Goal: Task Accomplishment & Management: Manage account settings

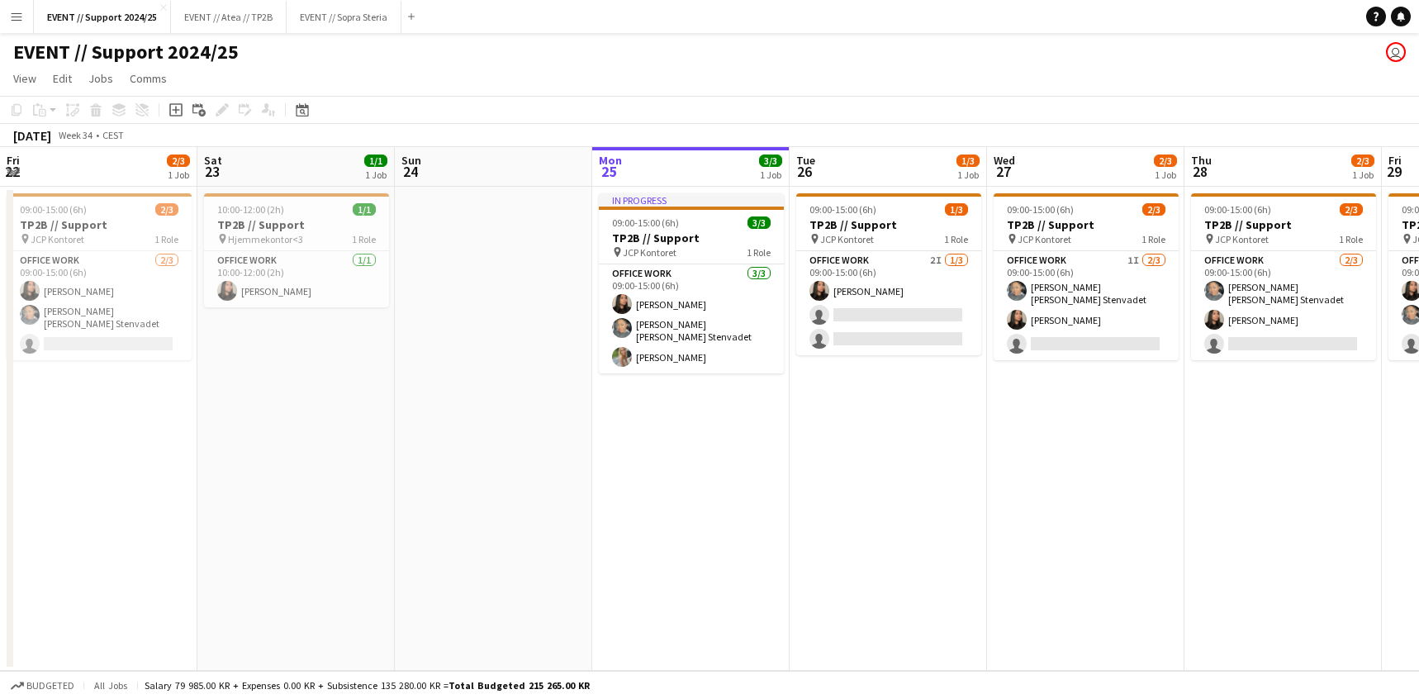
scroll to position [0, 395]
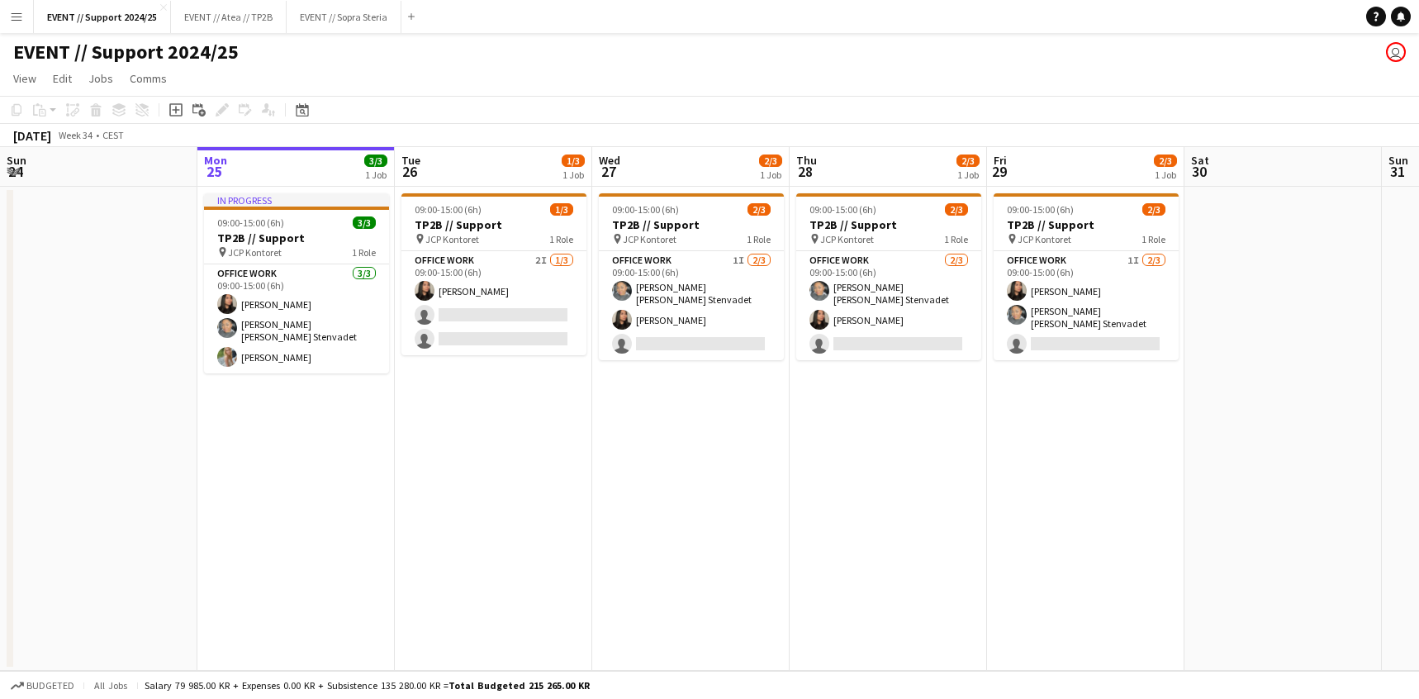
click at [292, 70] on app-page-menu "View Day view expanded Day view collapsed Month view Date picker Jump to [DATE]…" at bounding box center [709, 79] width 1419 height 31
click at [250, 21] on button "EVENT // Atea // TP2B Close" at bounding box center [229, 17] width 116 height 32
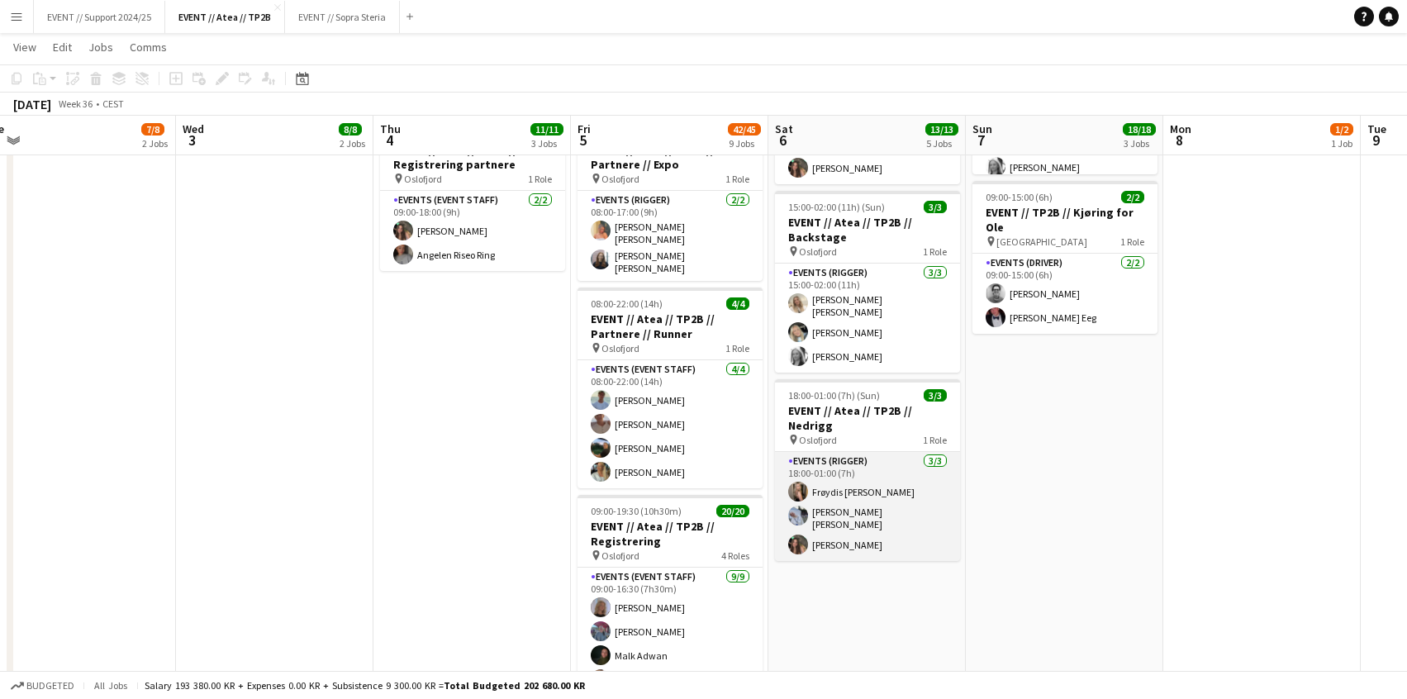
scroll to position [625, 0]
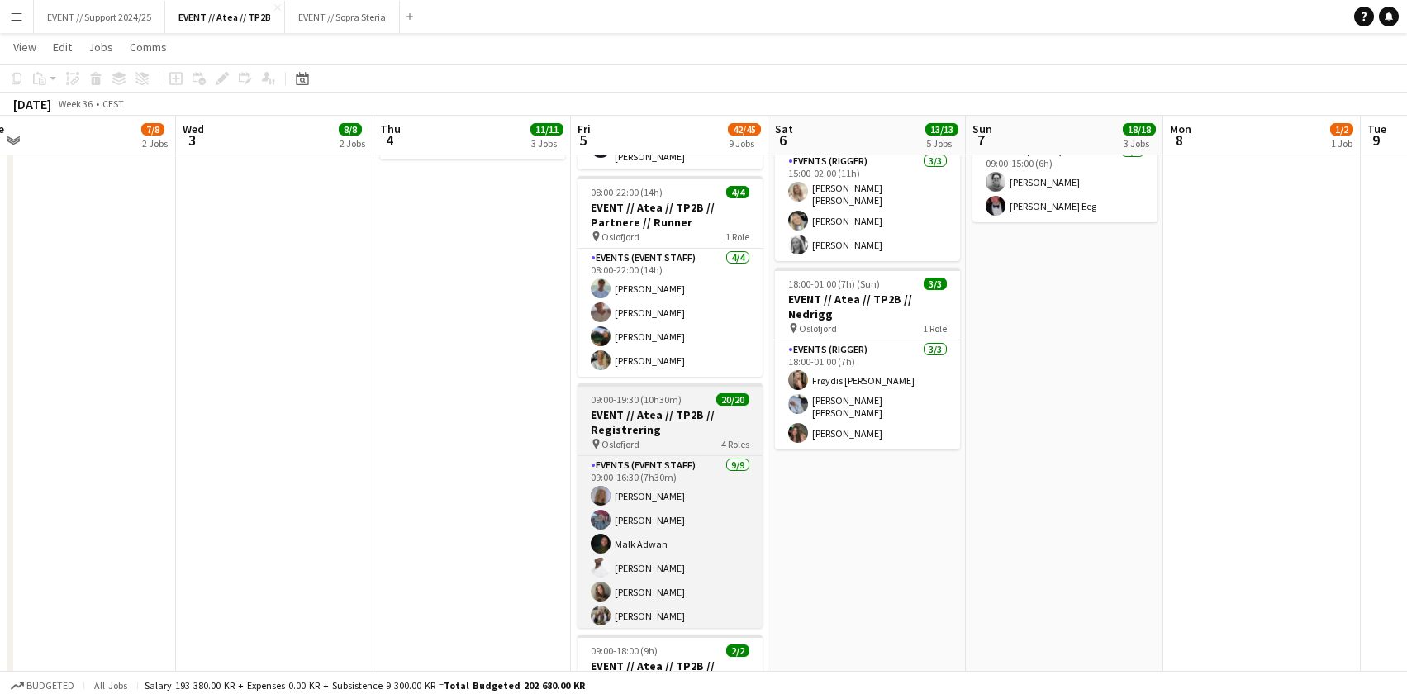
click at [673, 415] on h3 "EVENT // Atea // TP2B // Registrering" at bounding box center [669, 422] width 185 height 30
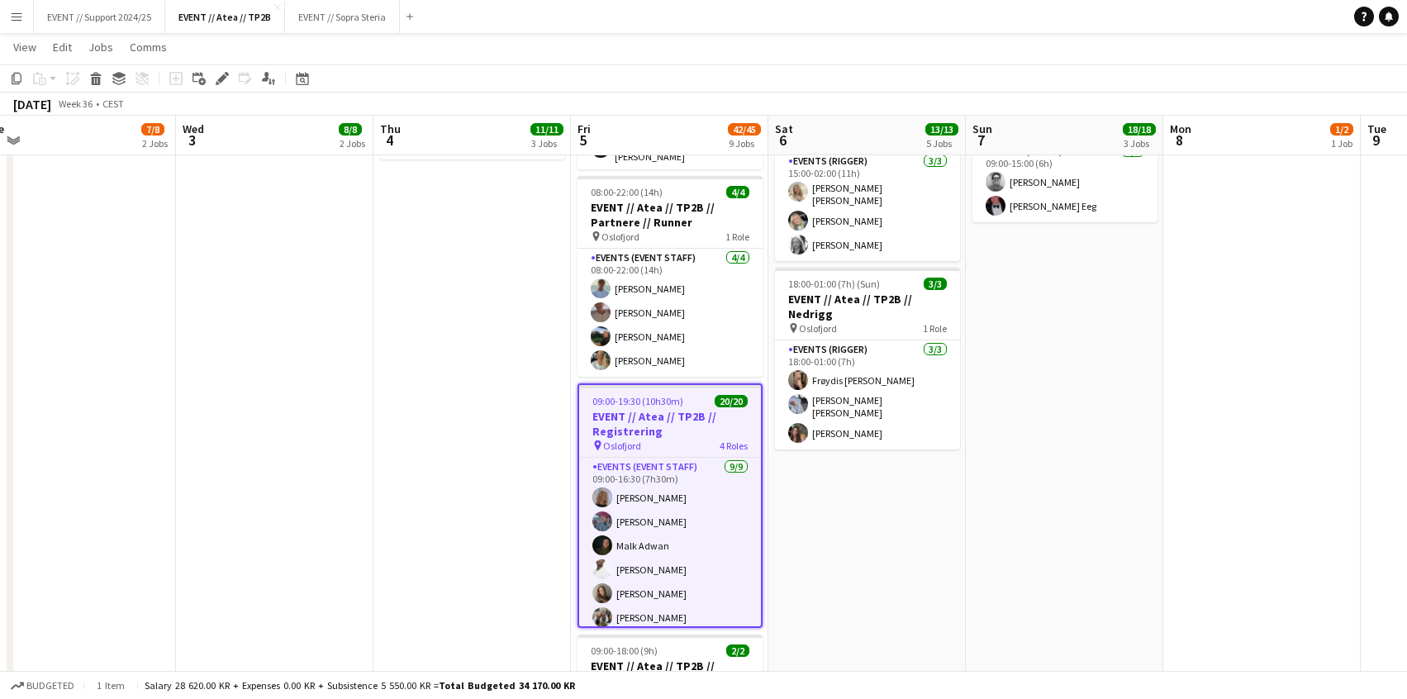
click at [668, 409] on h3 "EVENT // Atea // TP2B // Registrering" at bounding box center [670, 424] width 182 height 30
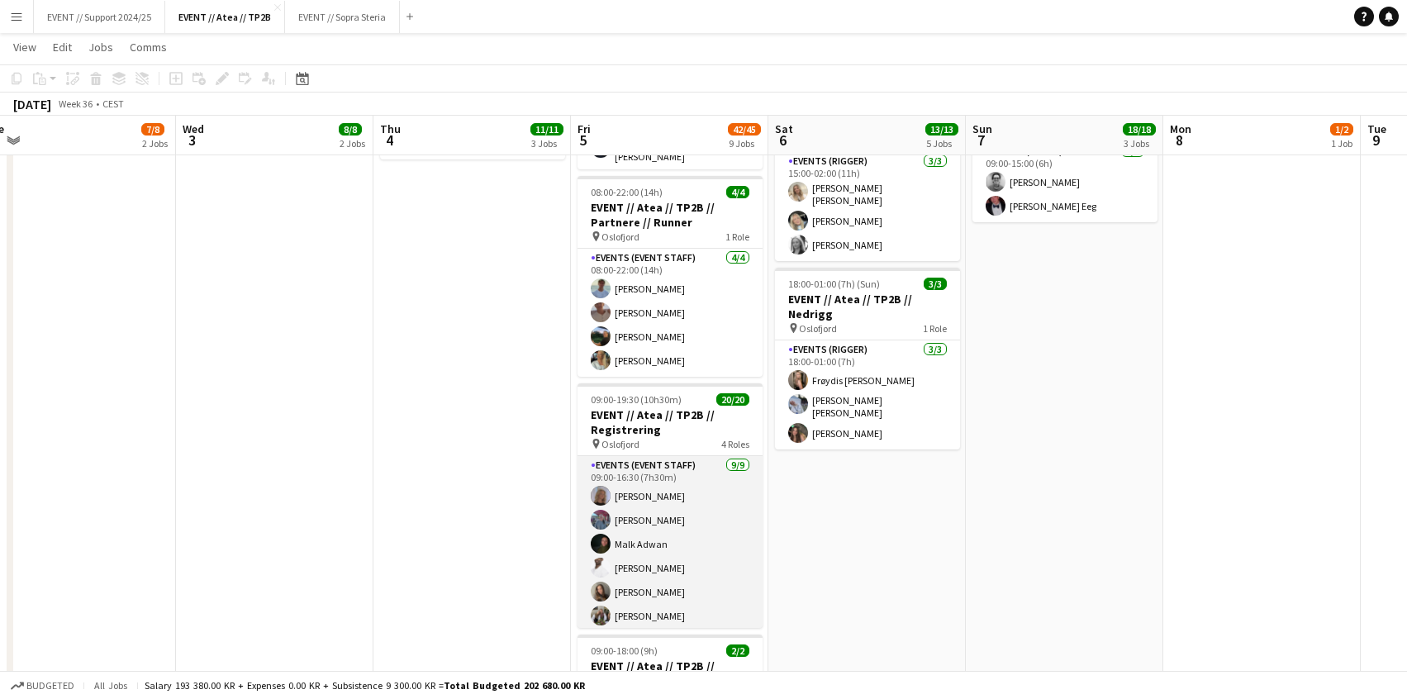
click at [669, 504] on app-card-role "Events (Event Staff) [DATE] 09:00-16:30 (7h30m) [PERSON_NAME] [PERSON_NAME] [PE…" at bounding box center [669, 585] width 185 height 258
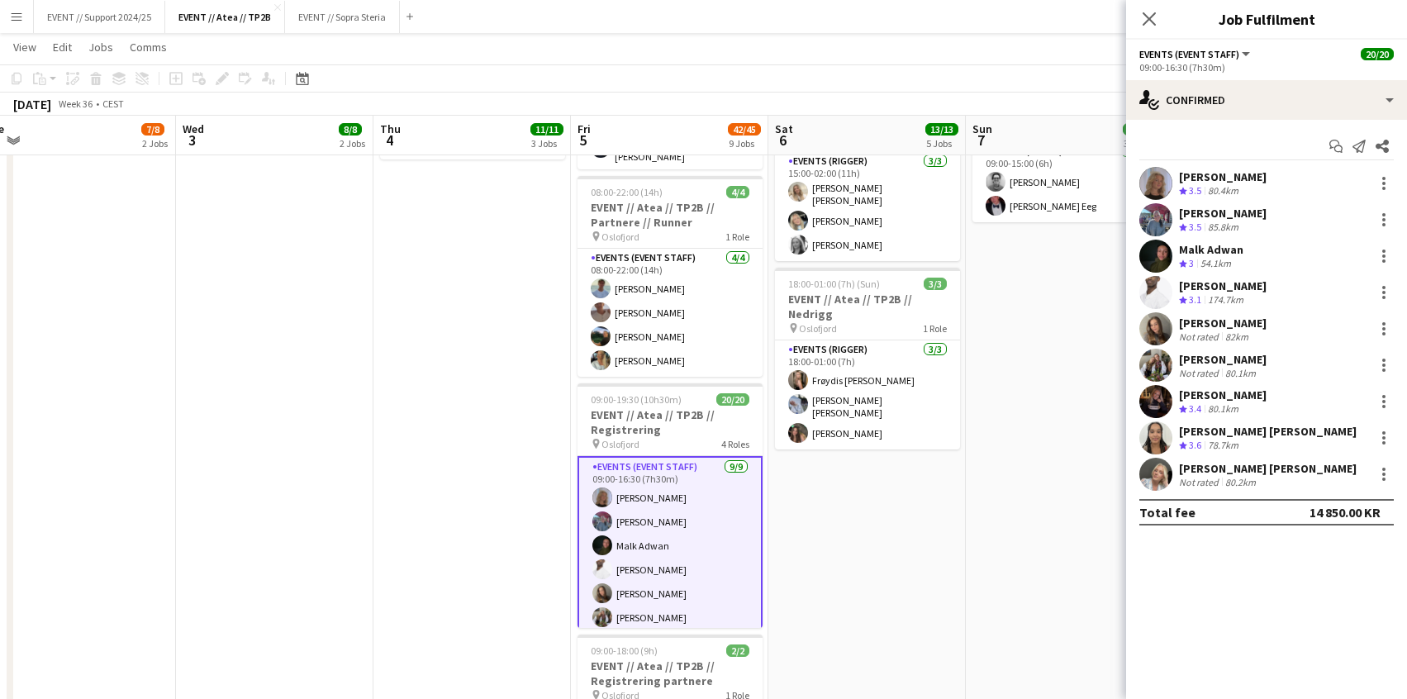
click at [655, 436] on app-job-card "09:00-19:30 (10h30m) 20/20 EVENT // Atea // TP2B // Registrering pin Oslofjord …" at bounding box center [669, 505] width 185 height 245
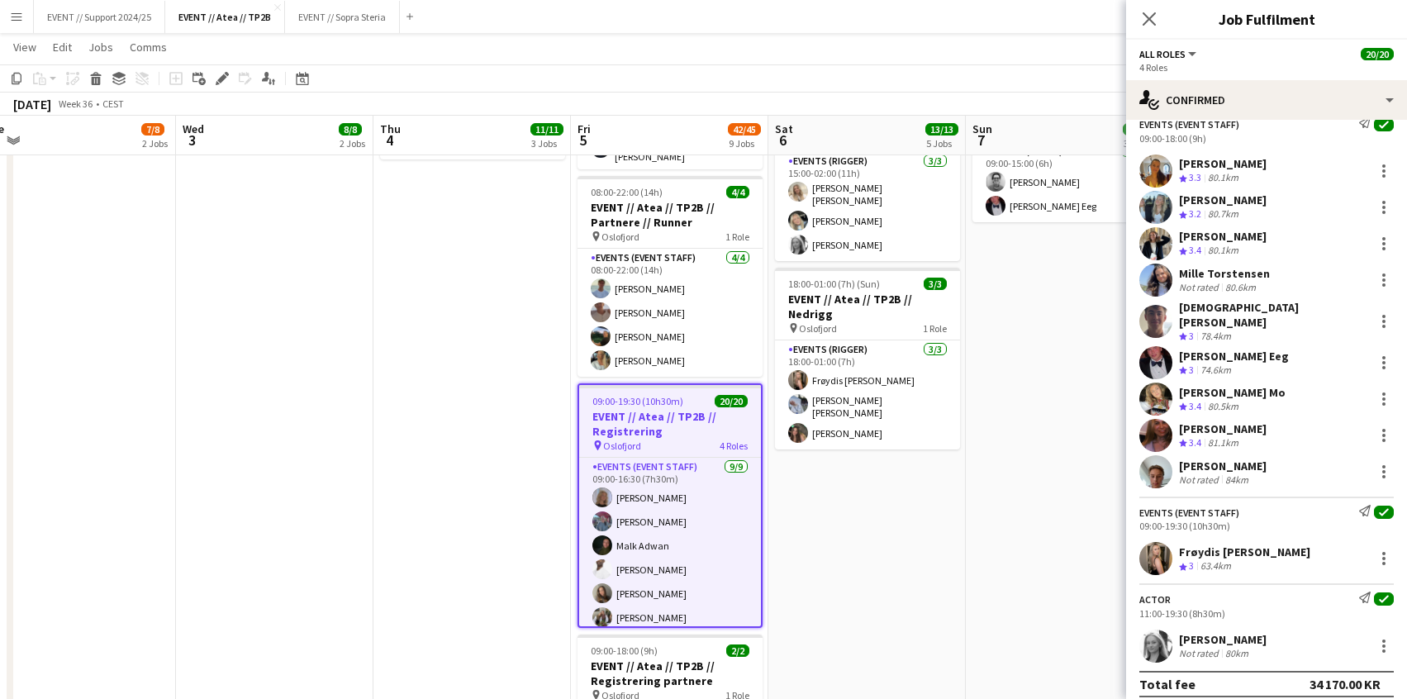
scroll to position [715, 0]
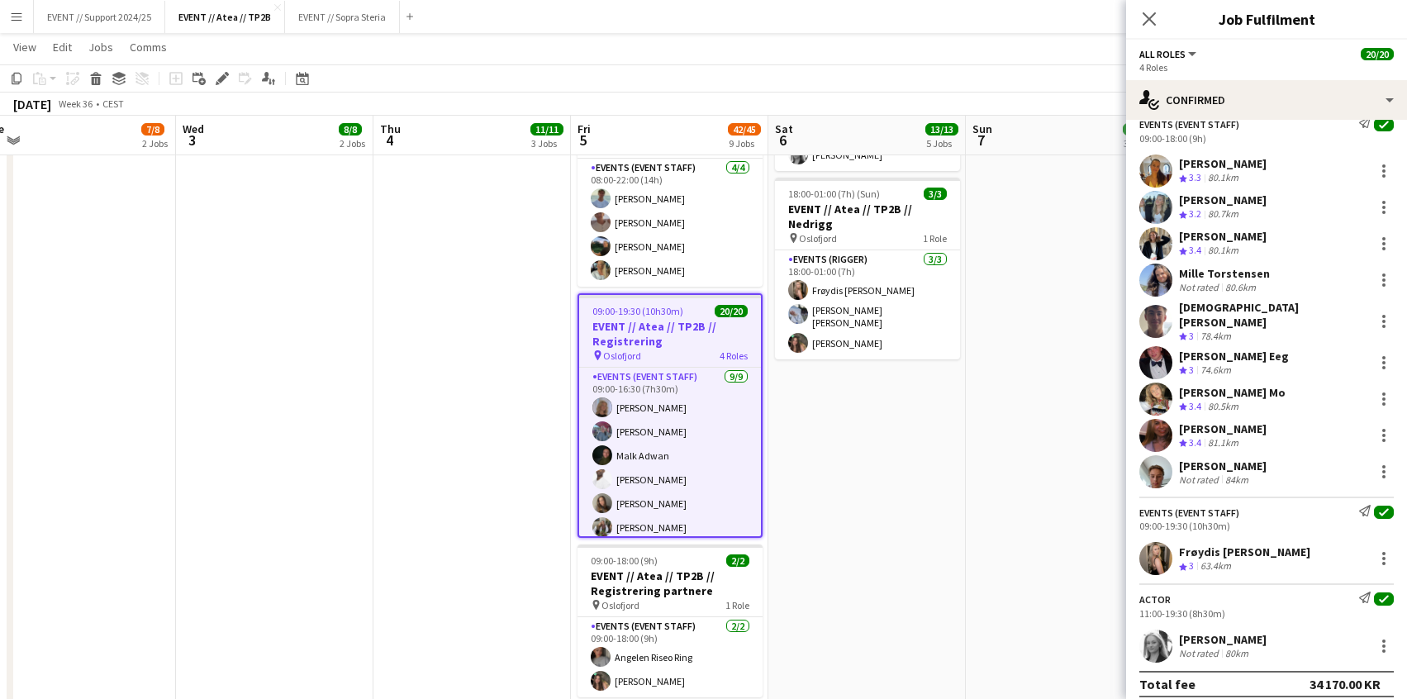
click at [1148, 635] on app-user-avatar at bounding box center [1155, 646] width 33 height 33
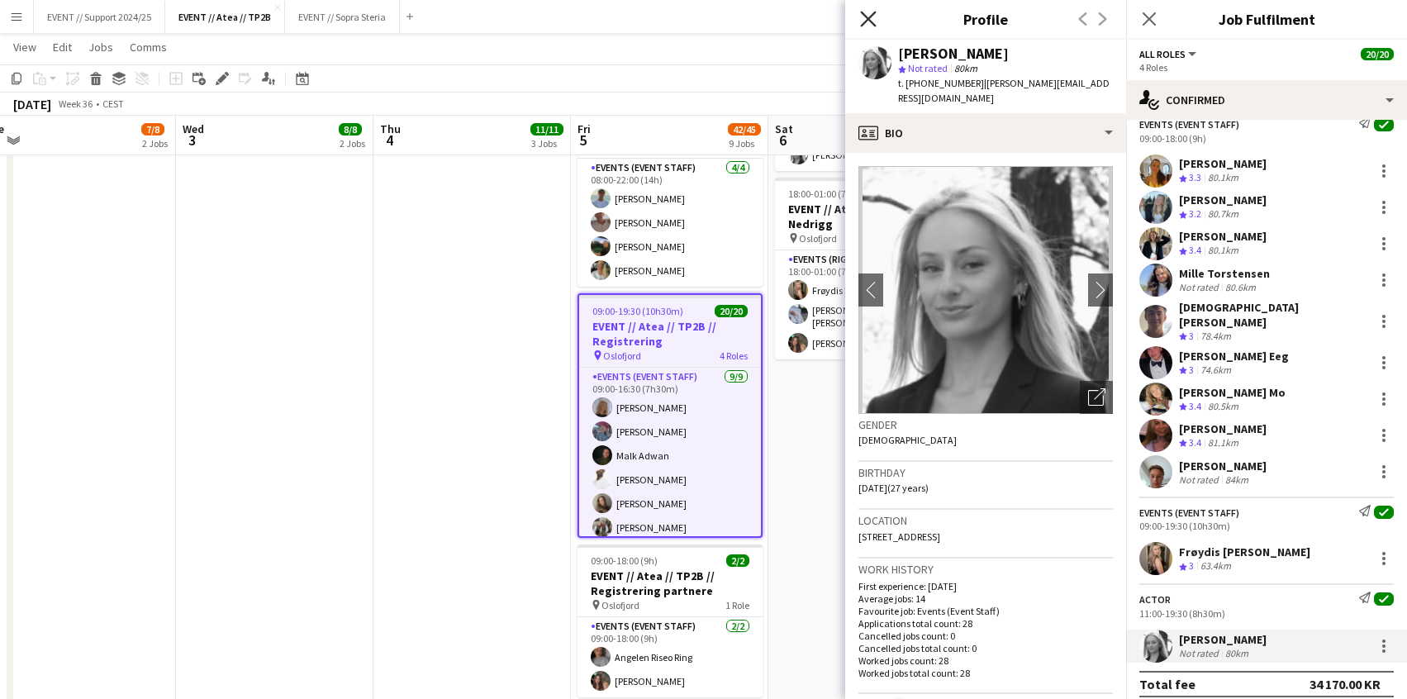
click at [867, 17] on icon at bounding box center [868, 19] width 16 height 16
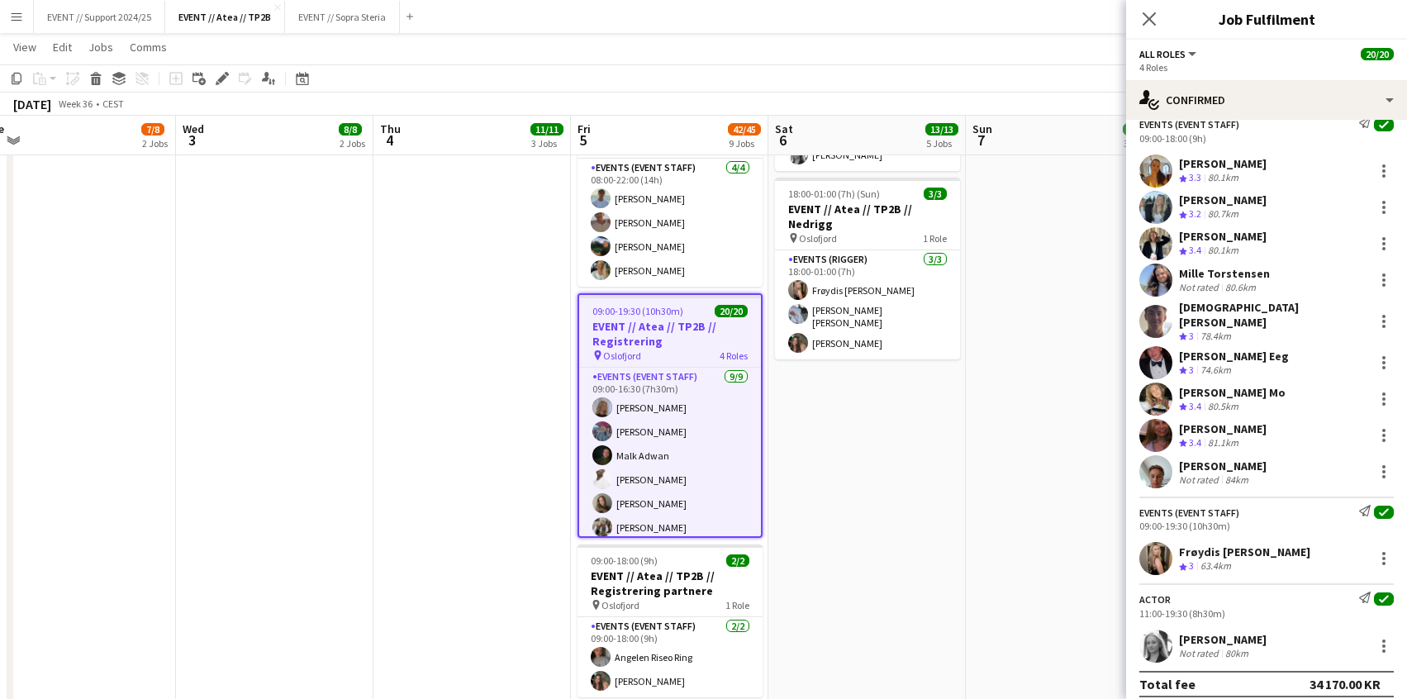
click at [1162, 542] on app-user-avatar at bounding box center [1155, 558] width 33 height 33
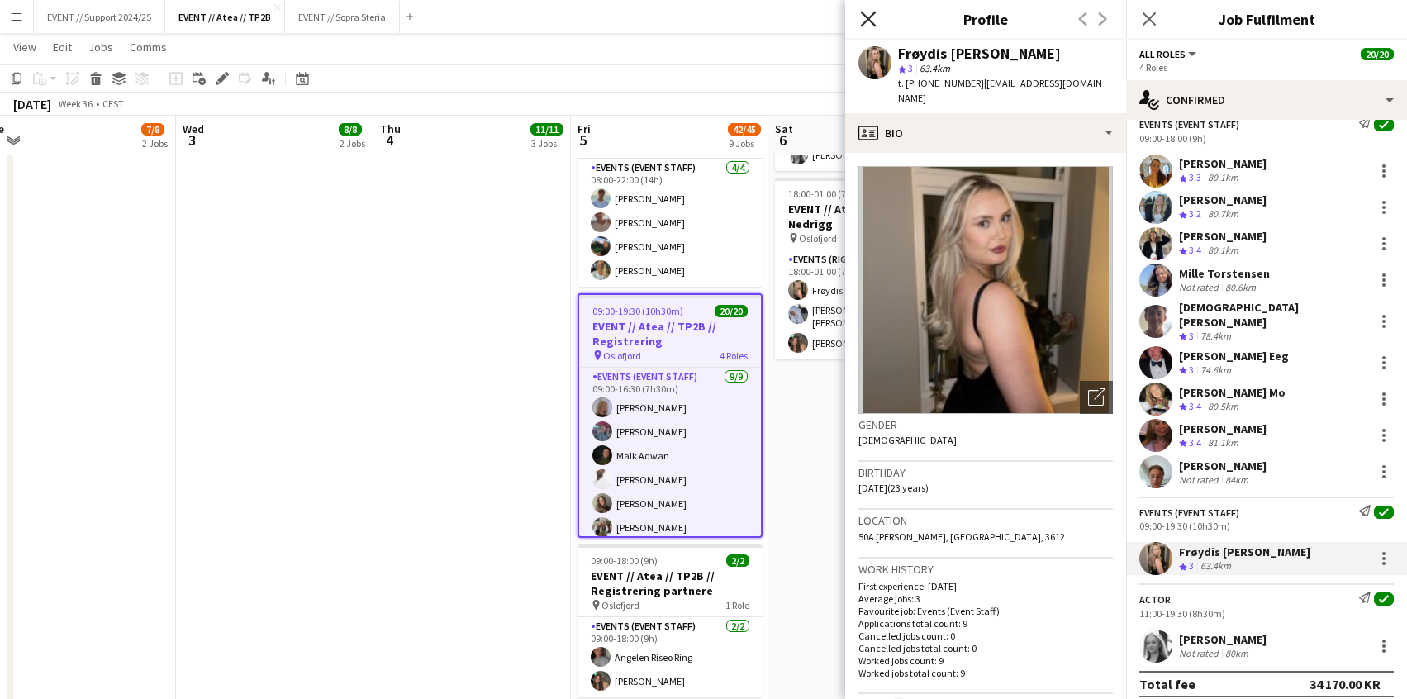
click at [866, 12] on icon "Close pop-in" at bounding box center [868, 19] width 16 height 16
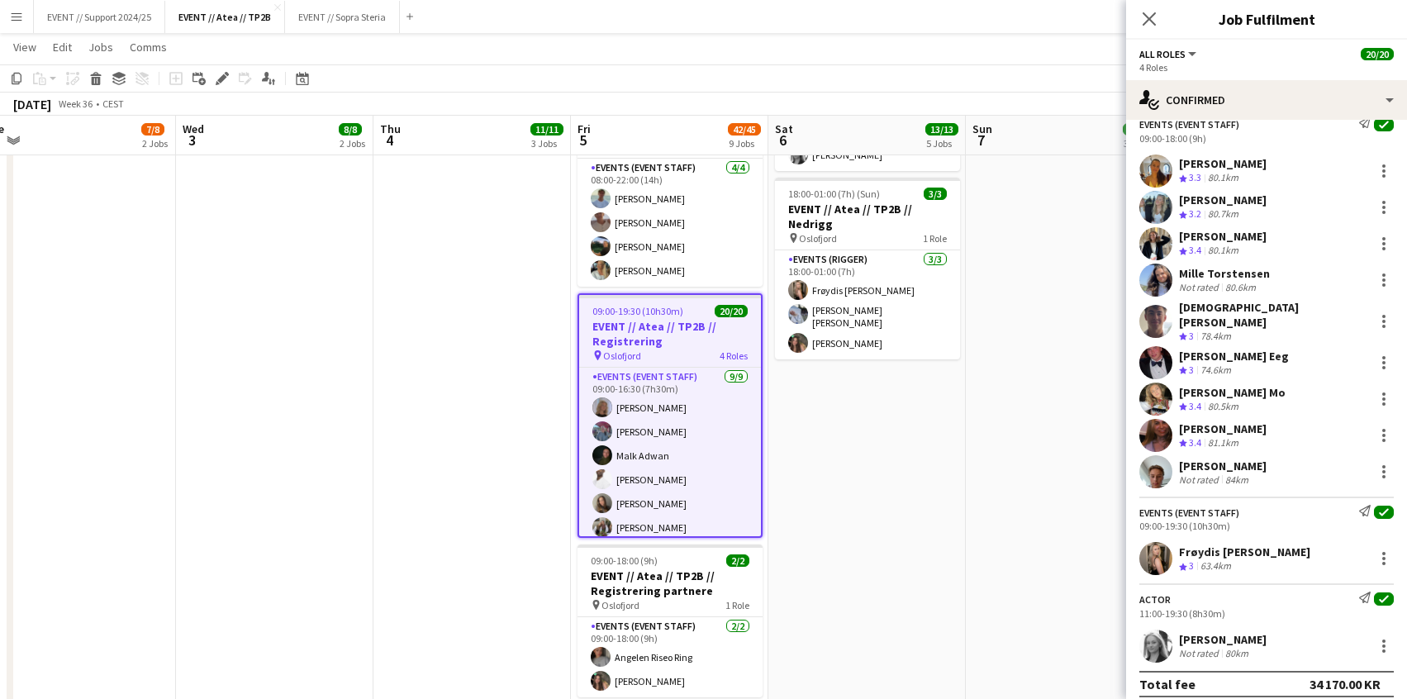
click at [1156, 459] on app-user-avatar at bounding box center [1155, 471] width 33 height 33
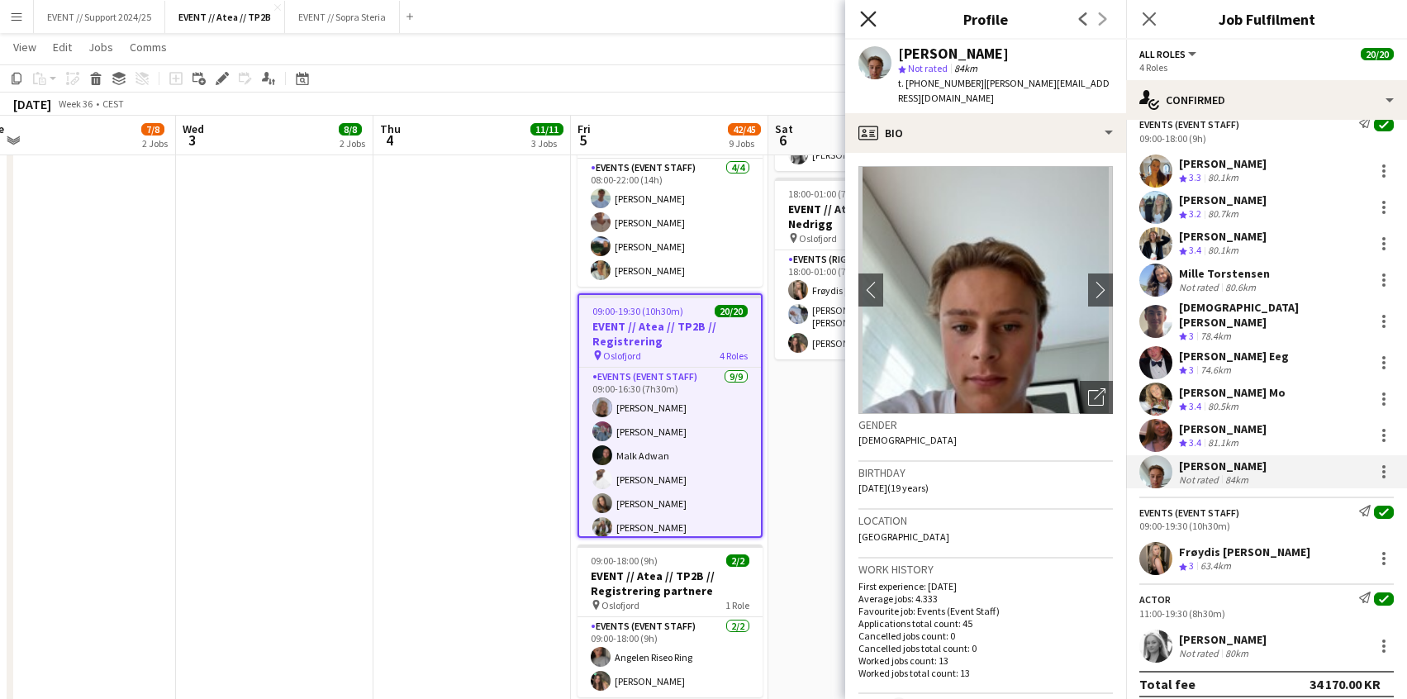
click at [869, 20] on icon at bounding box center [868, 19] width 16 height 16
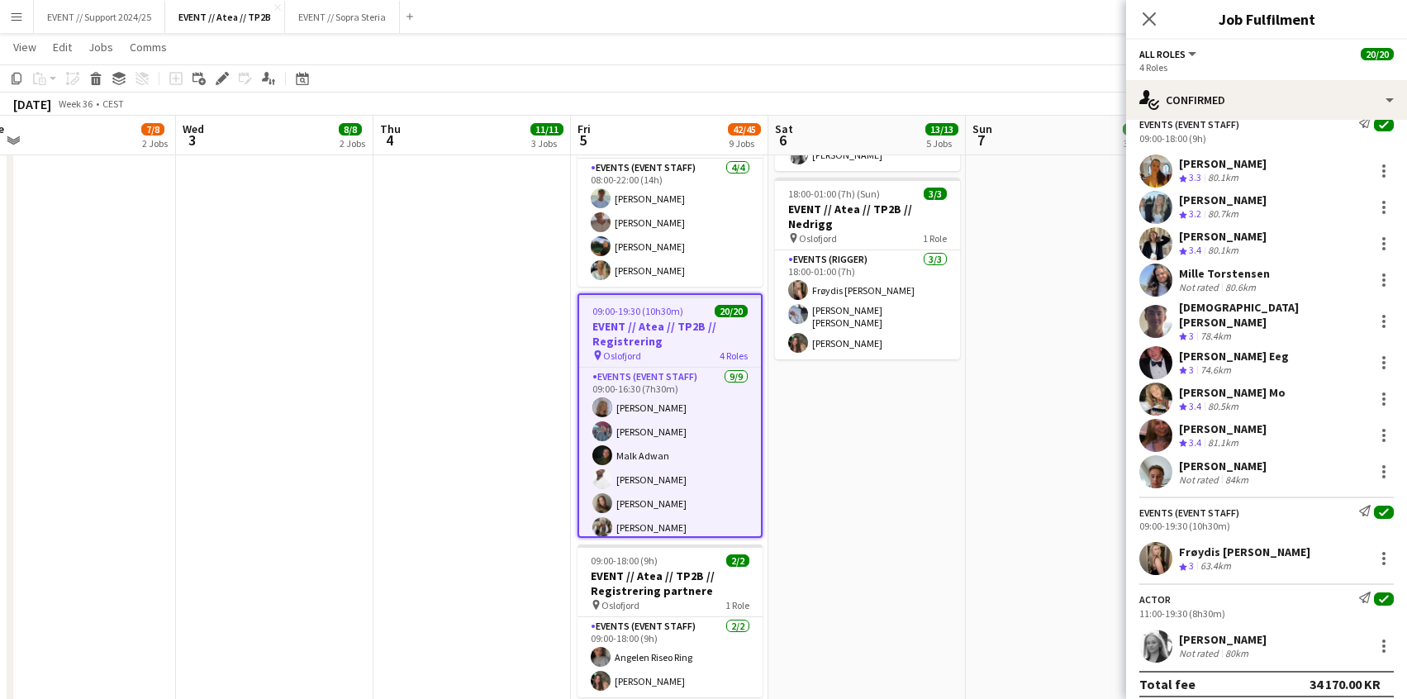
click at [1161, 425] on app-user-avatar at bounding box center [1155, 435] width 33 height 33
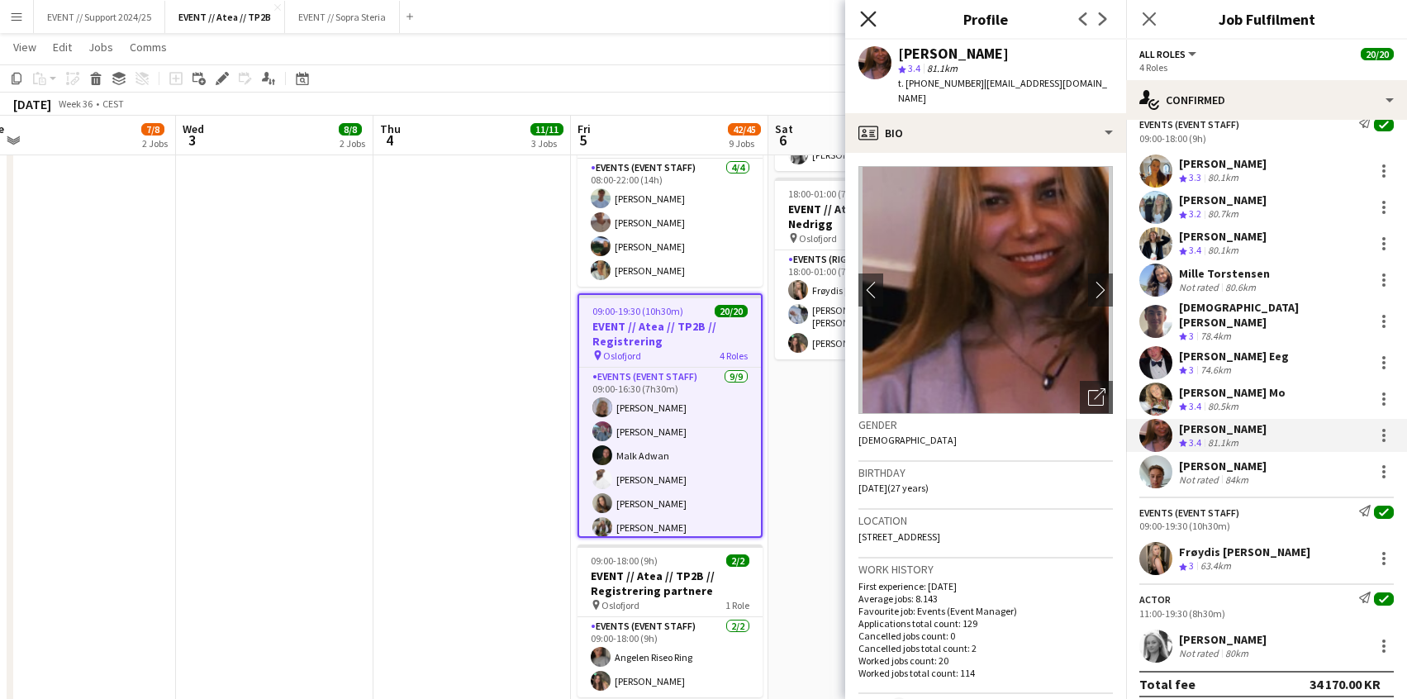
click at [869, 21] on icon "Close pop-in" at bounding box center [868, 19] width 16 height 16
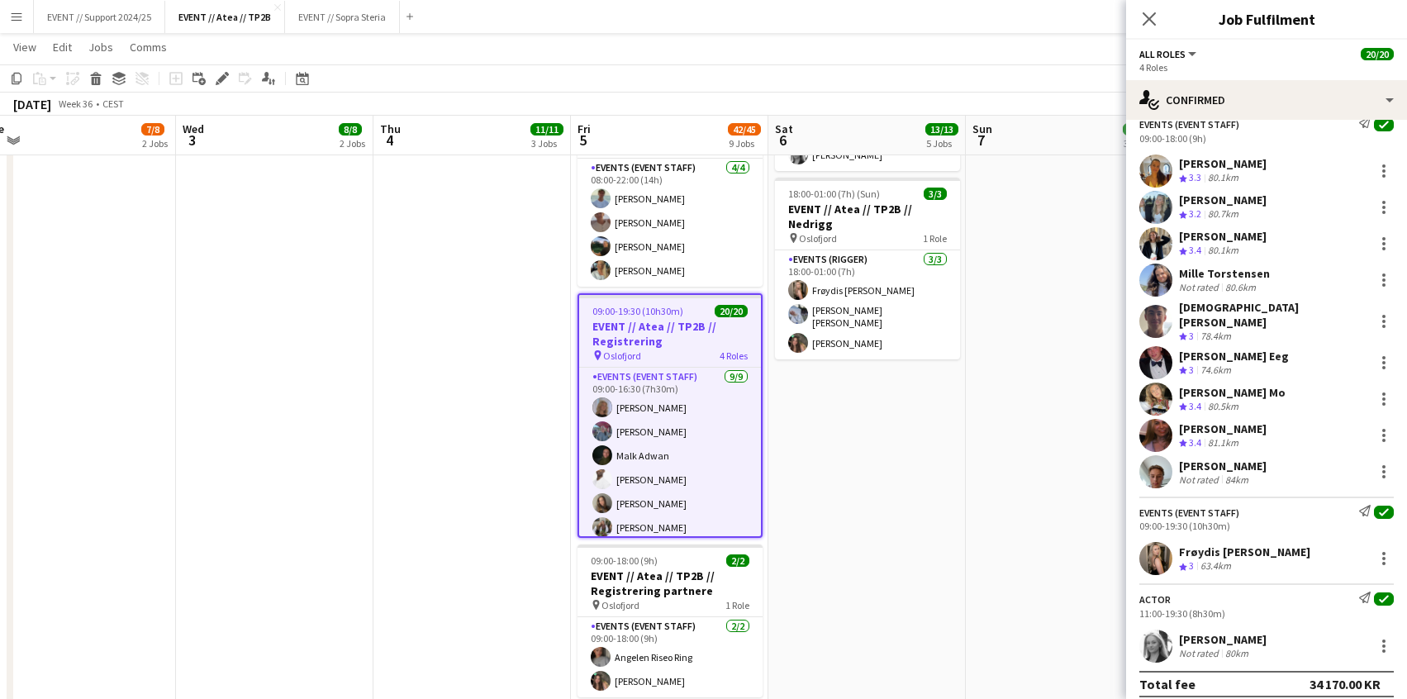
click at [1146, 383] on app-user-avatar at bounding box center [1155, 399] width 33 height 33
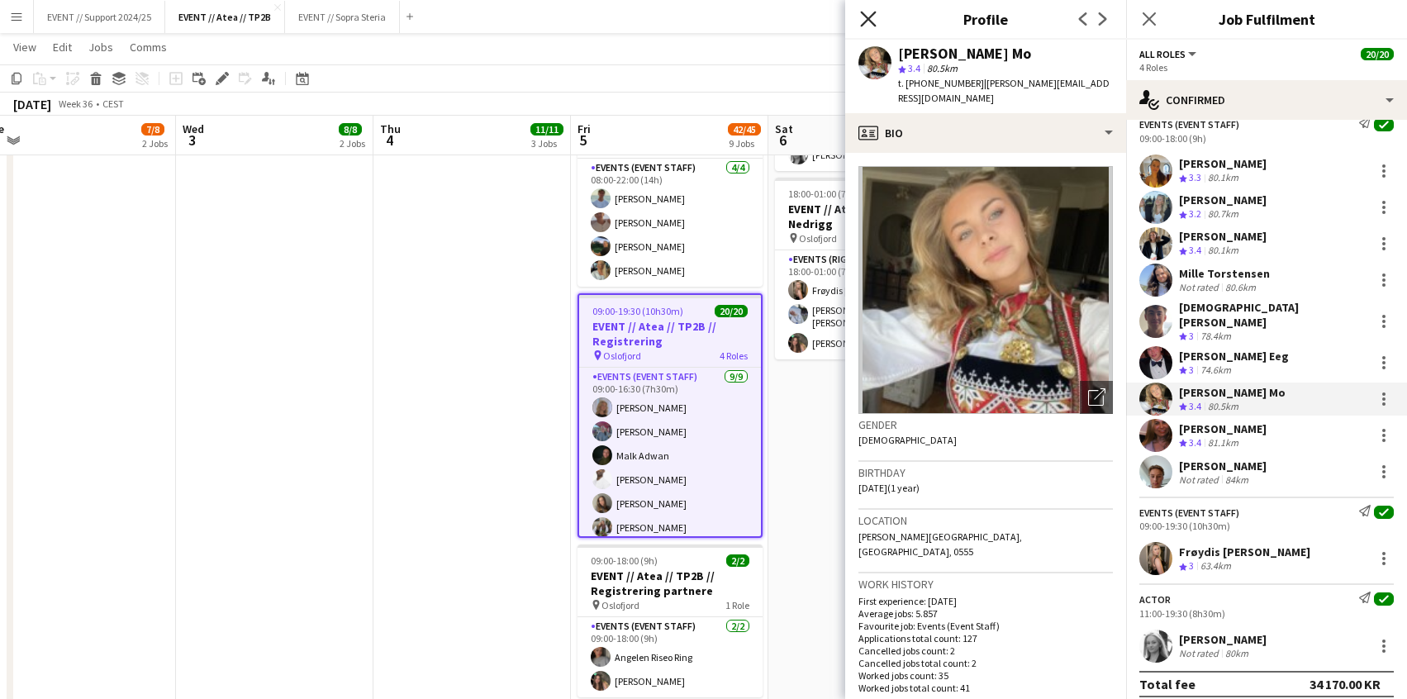
click at [862, 16] on icon "Close pop-in" at bounding box center [868, 19] width 16 height 16
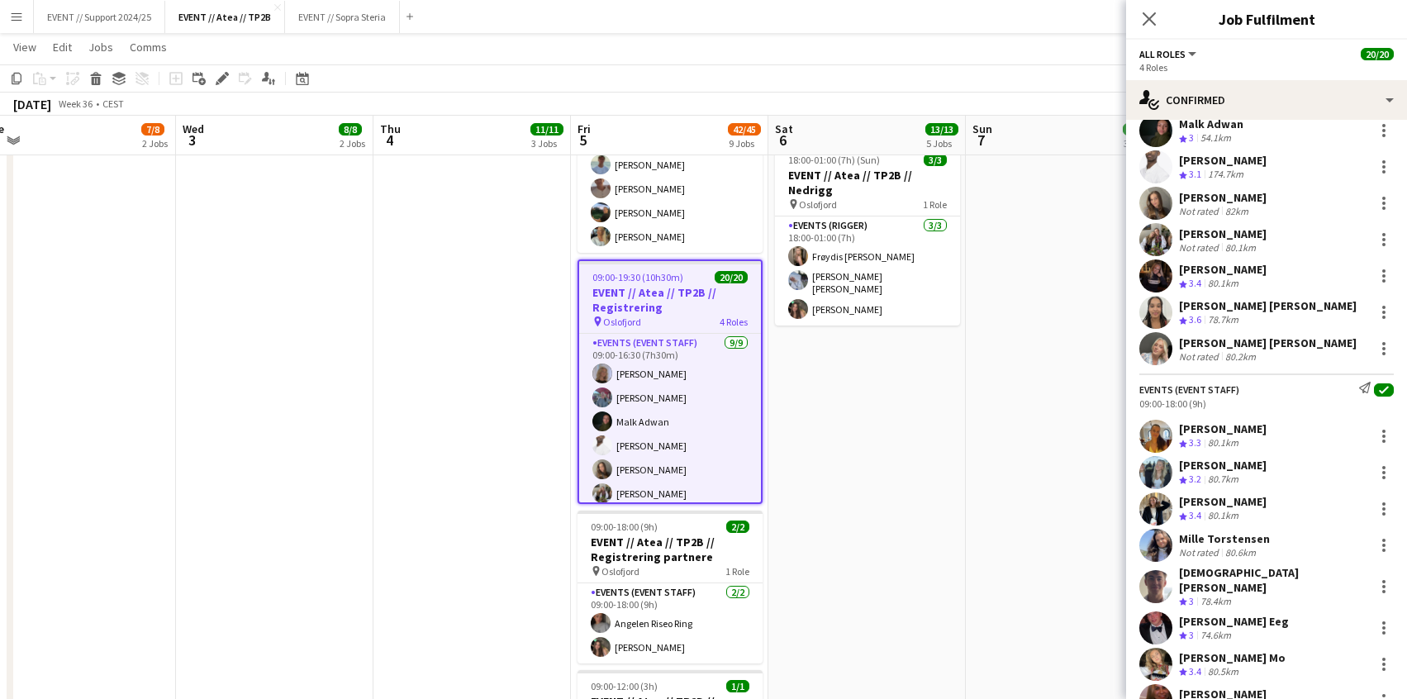
scroll to position [40, 0]
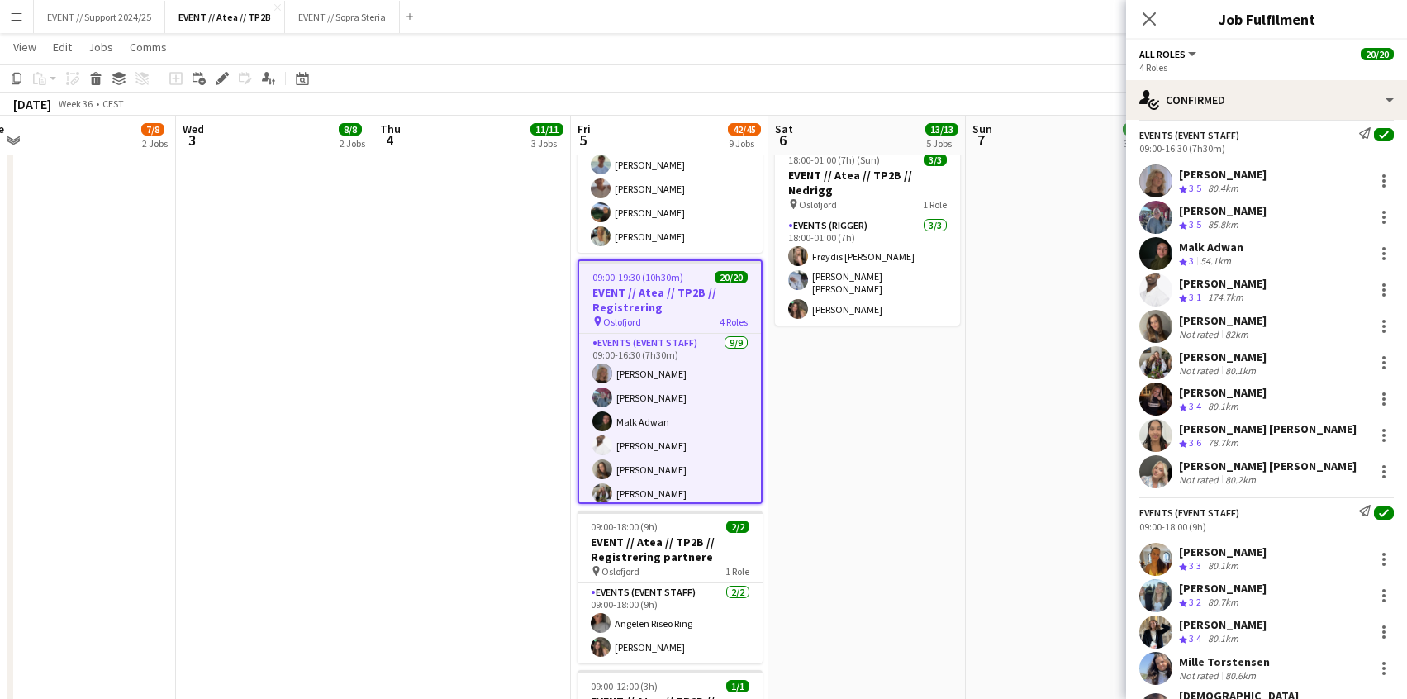
click at [1160, 392] on app-user-avatar at bounding box center [1155, 399] width 33 height 33
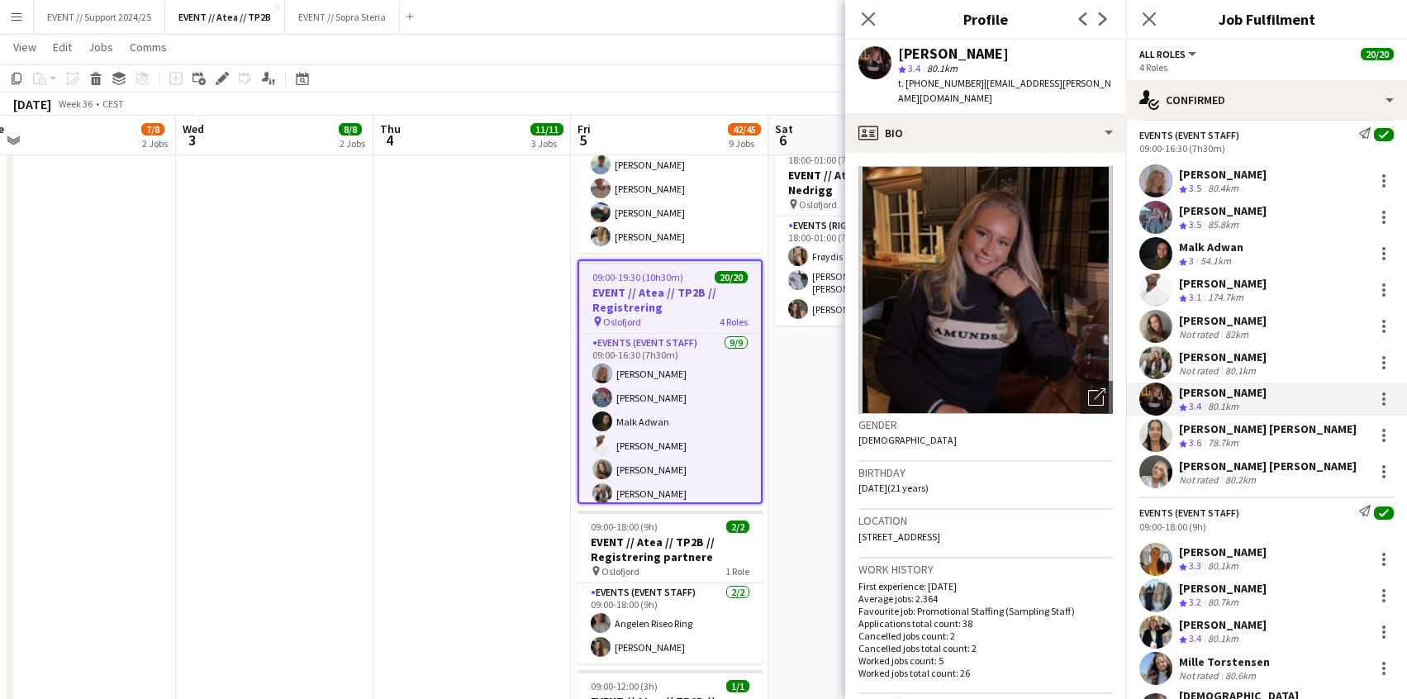
click at [1152, 433] on app-user-avatar at bounding box center [1155, 435] width 33 height 33
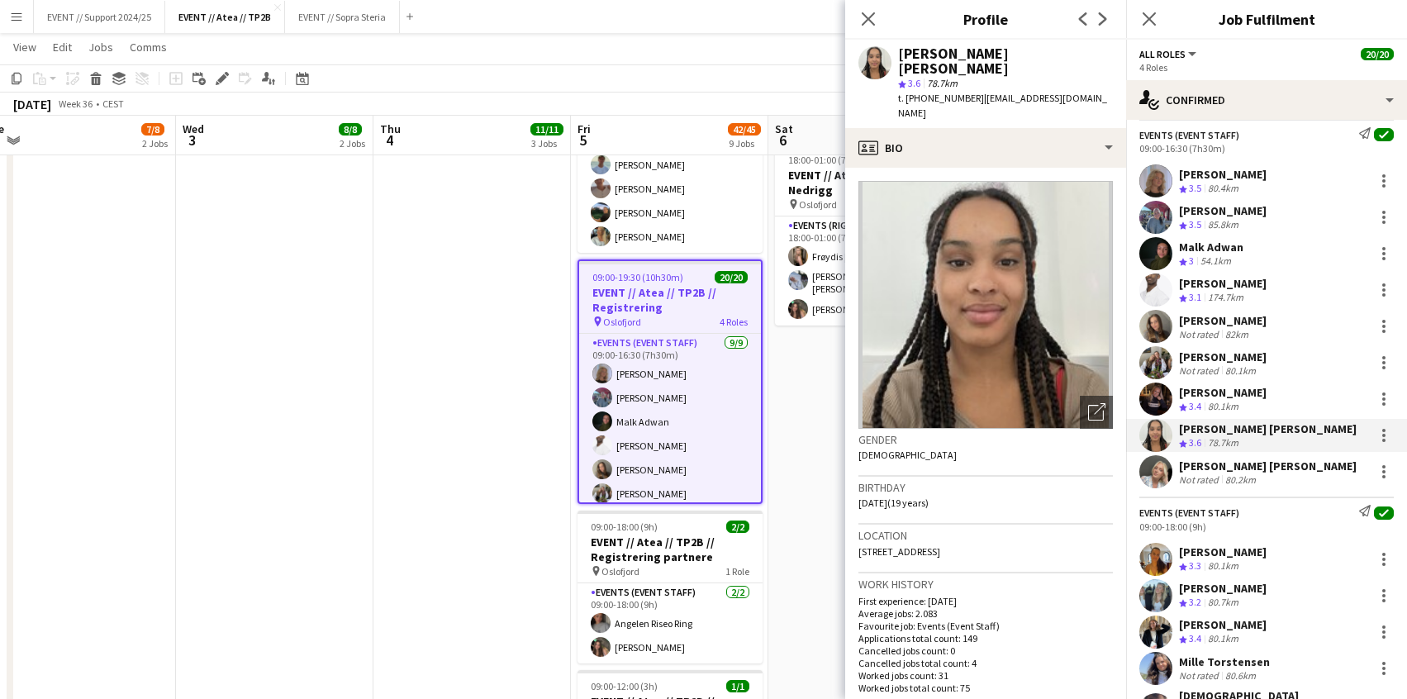
click at [1161, 471] on app-user-avatar at bounding box center [1155, 471] width 33 height 33
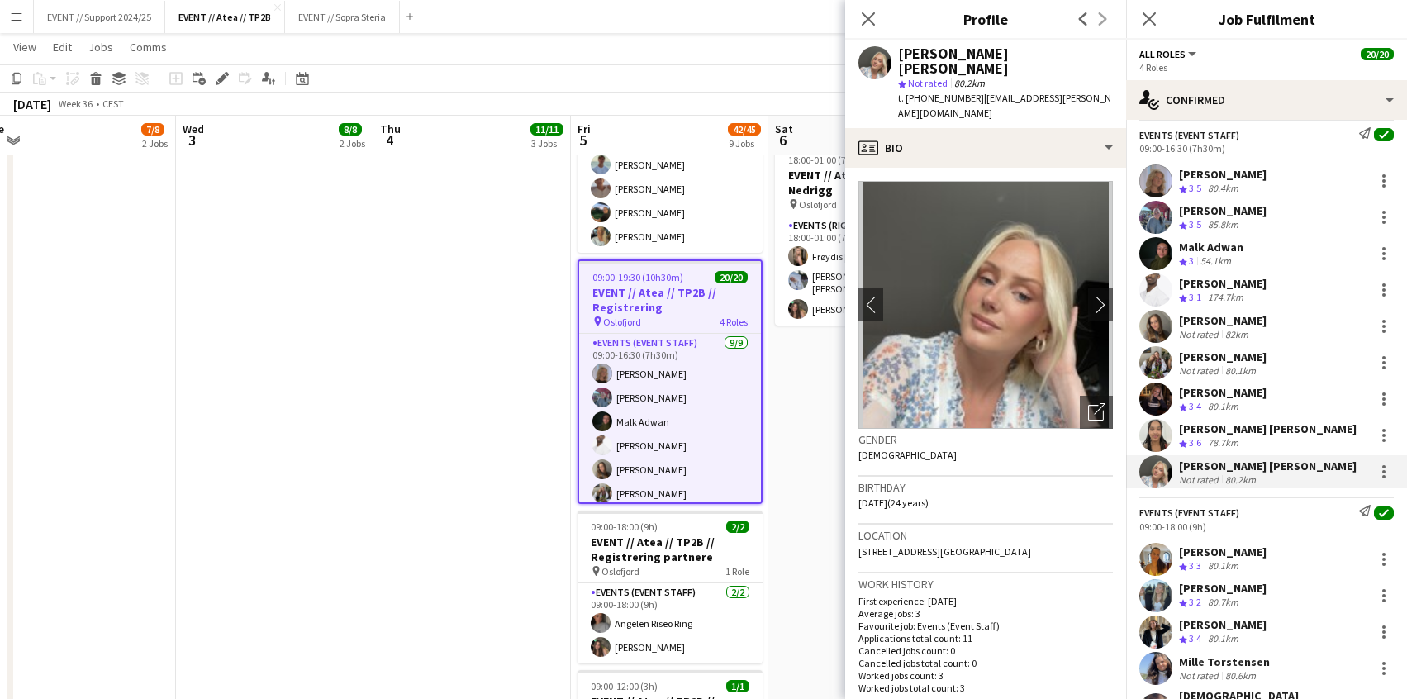
click at [1152, 358] on app-user-avatar at bounding box center [1155, 362] width 33 height 33
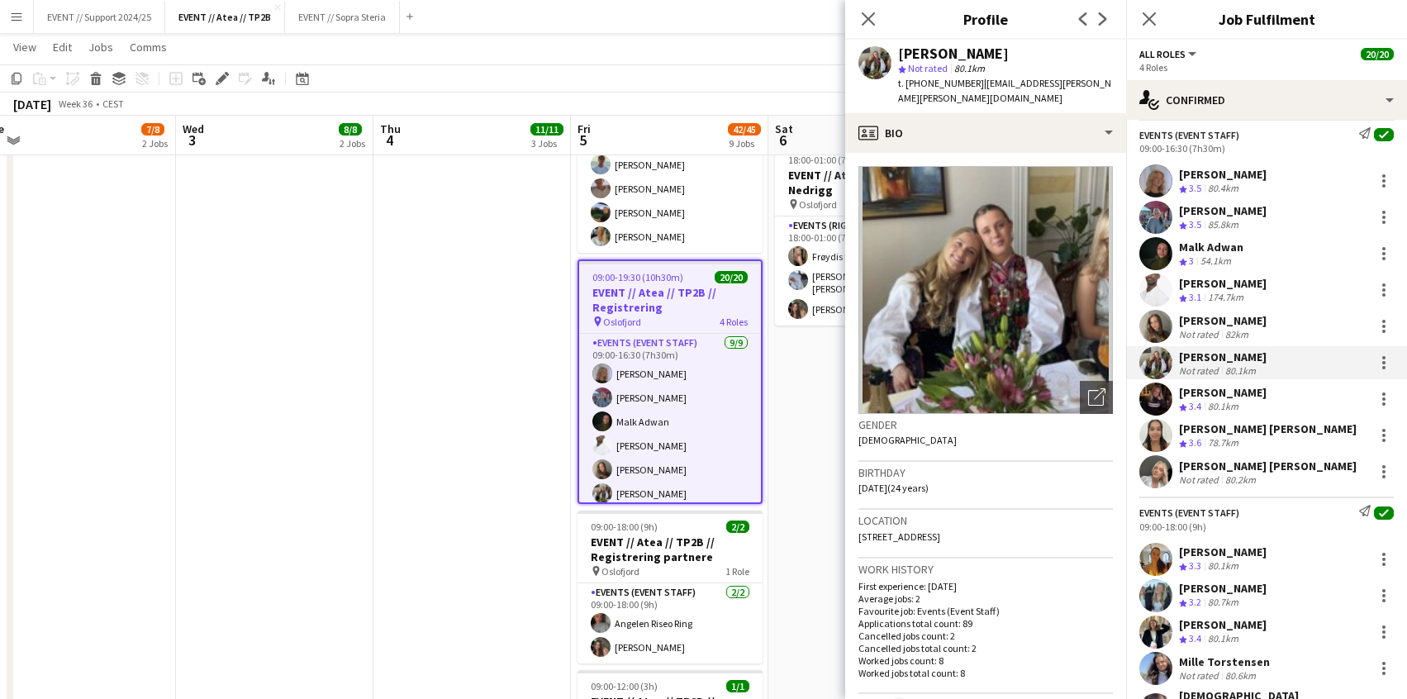
click at [1155, 321] on app-user-avatar at bounding box center [1155, 326] width 33 height 33
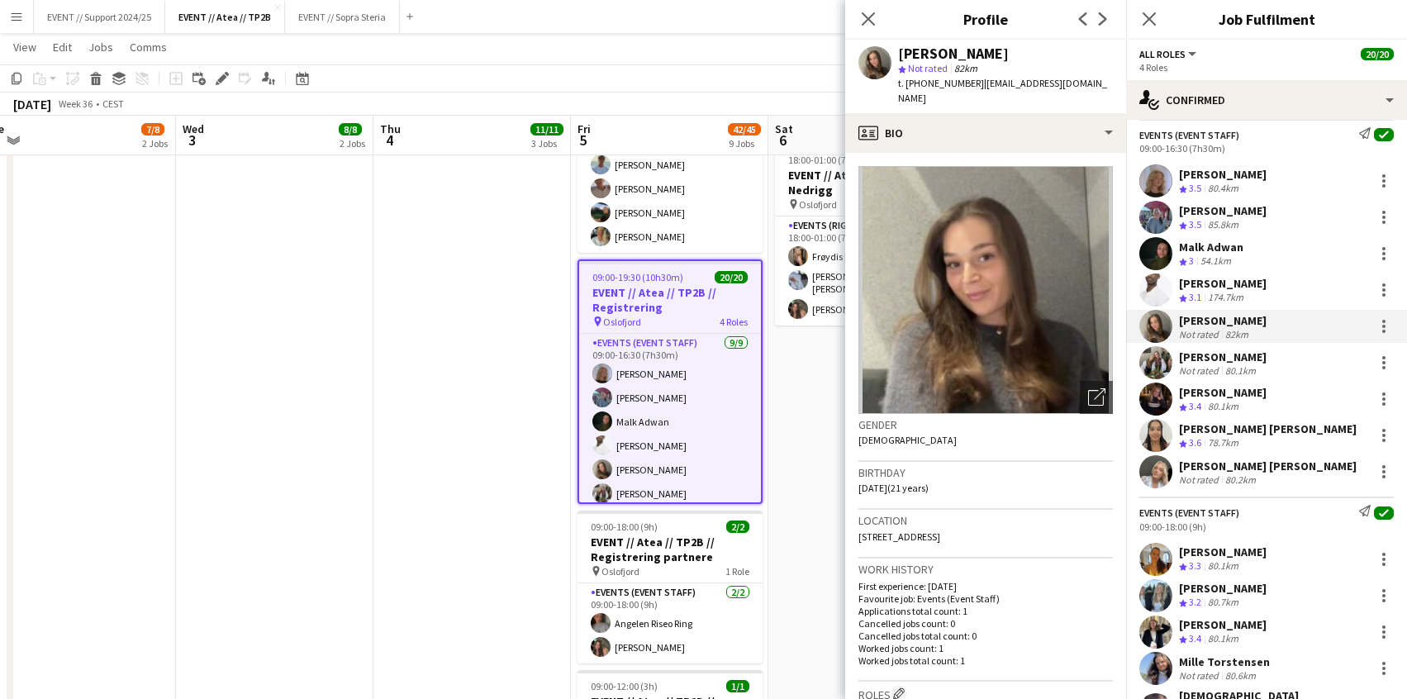
click at [1156, 288] on app-user-avatar at bounding box center [1155, 289] width 33 height 33
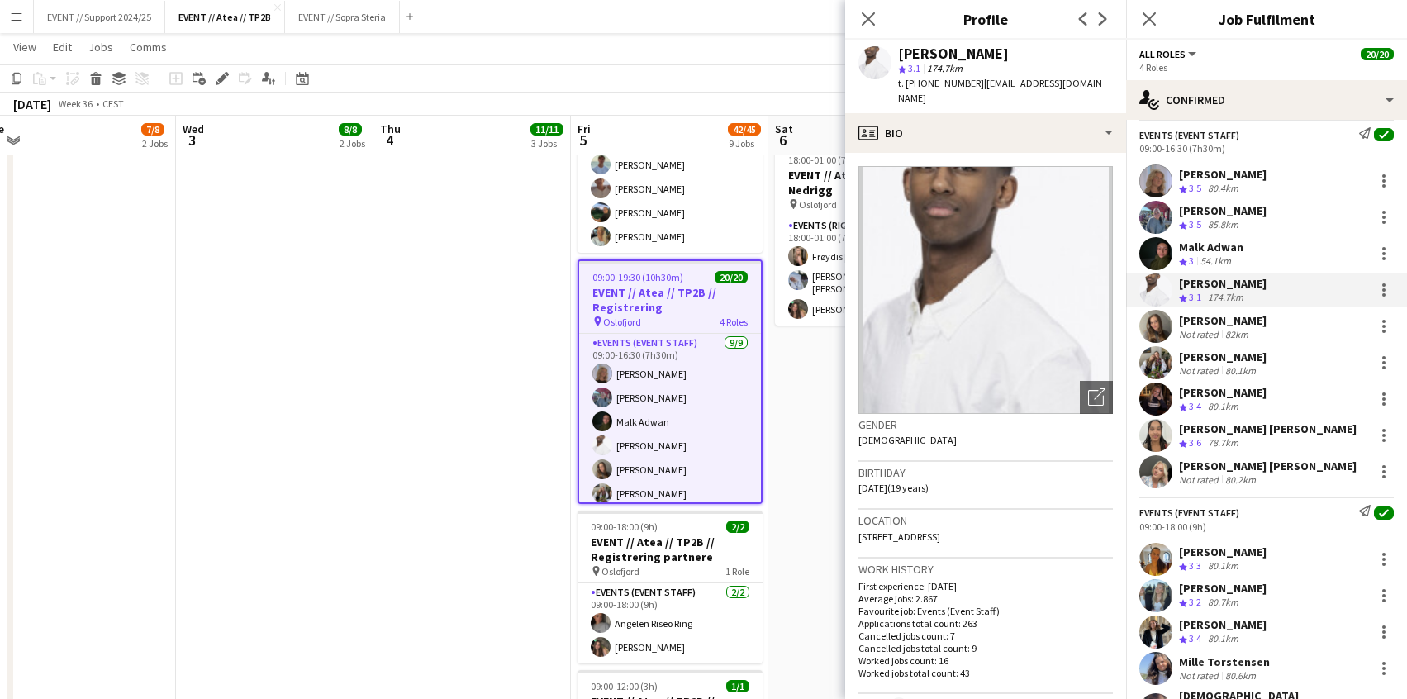
click at [1153, 214] on app-user-avatar at bounding box center [1155, 217] width 33 height 33
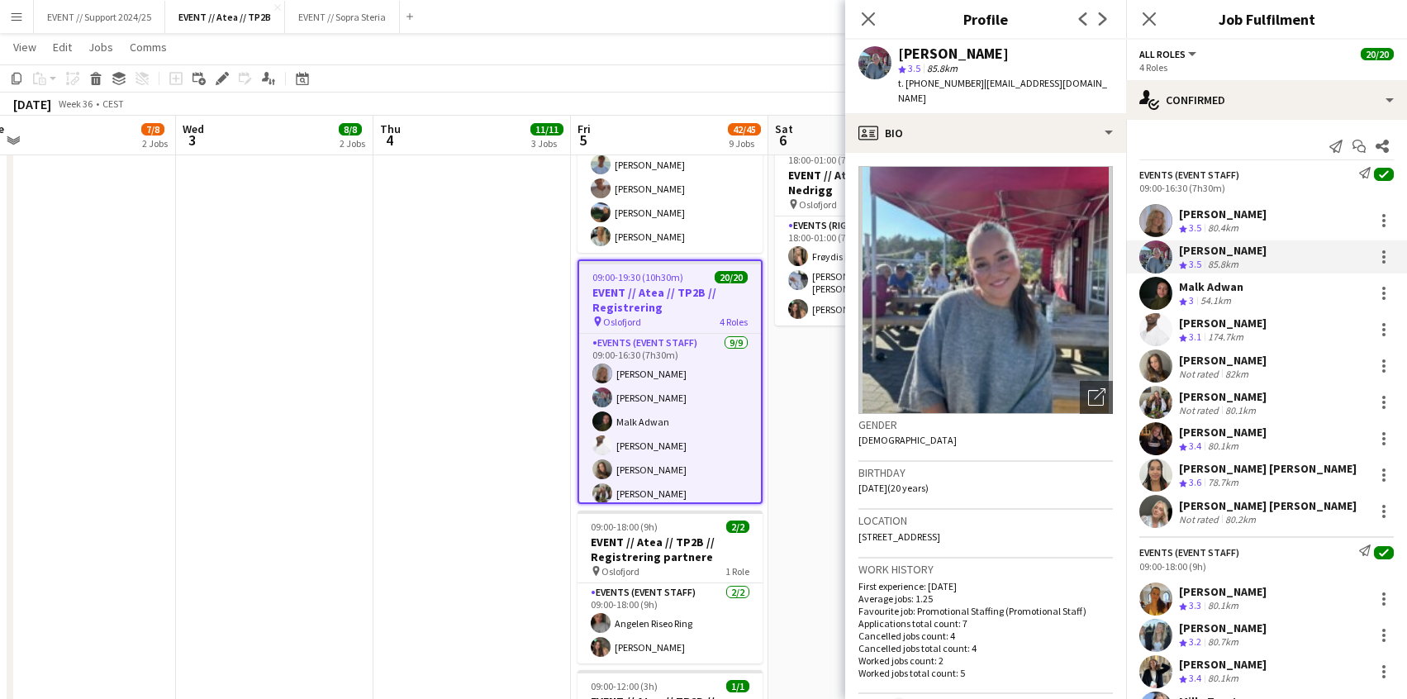
scroll to position [734, 0]
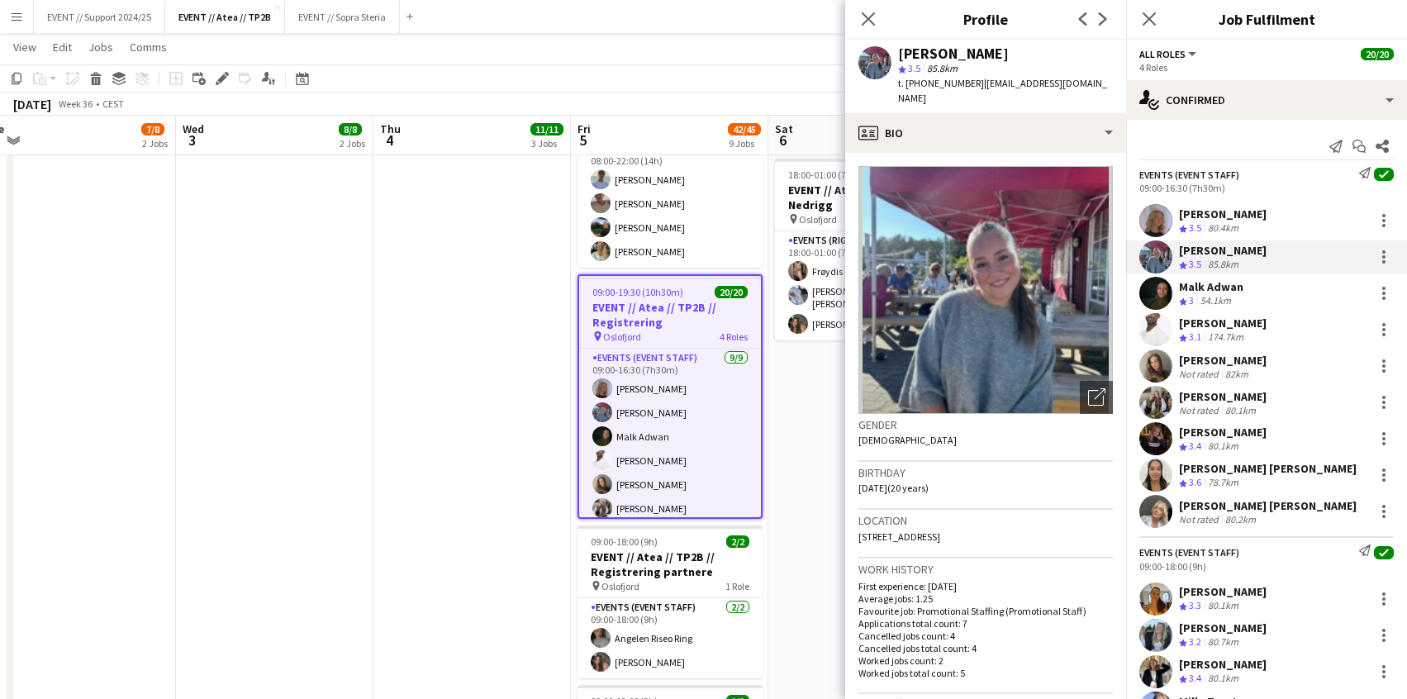
click at [1156, 211] on app-user-avatar at bounding box center [1155, 220] width 33 height 33
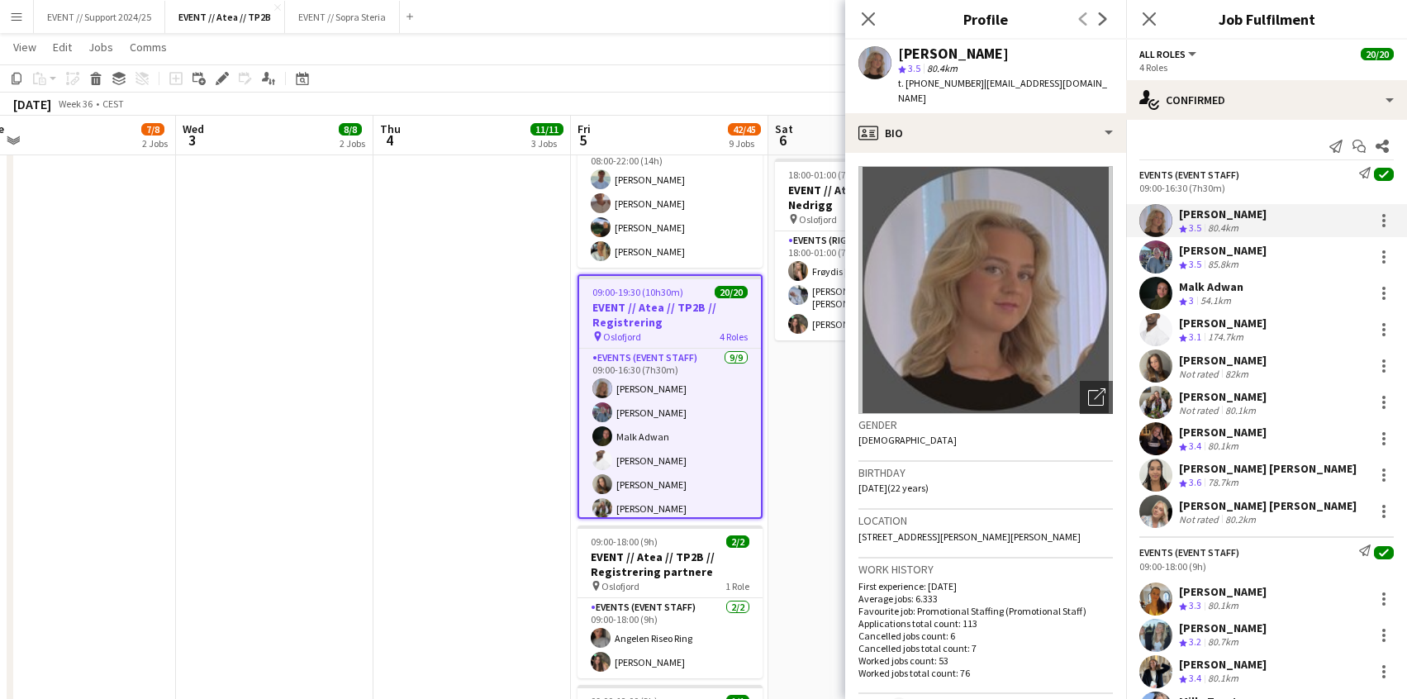
click at [647, 300] on h3 "EVENT // Atea // TP2B // Registrering" at bounding box center [670, 315] width 182 height 30
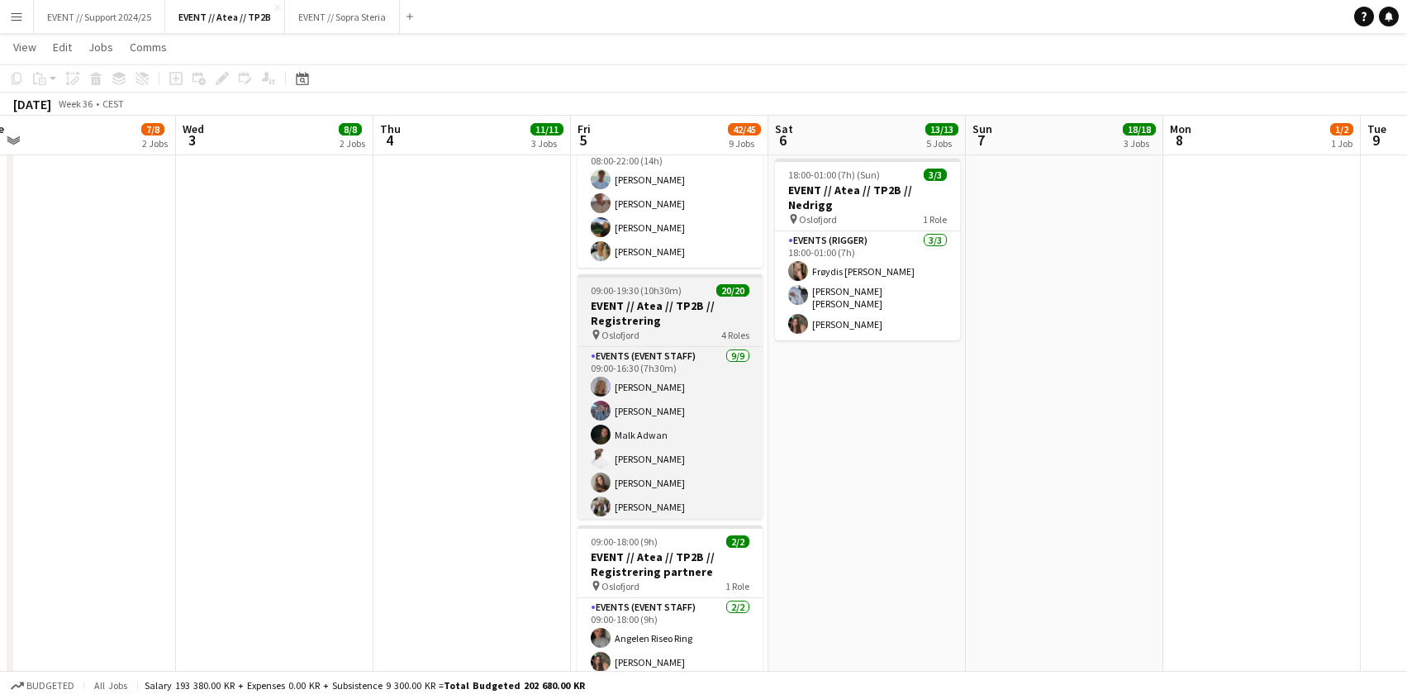
click at [677, 284] on span "09:00-19:30 (10h30m)" at bounding box center [636, 290] width 91 height 12
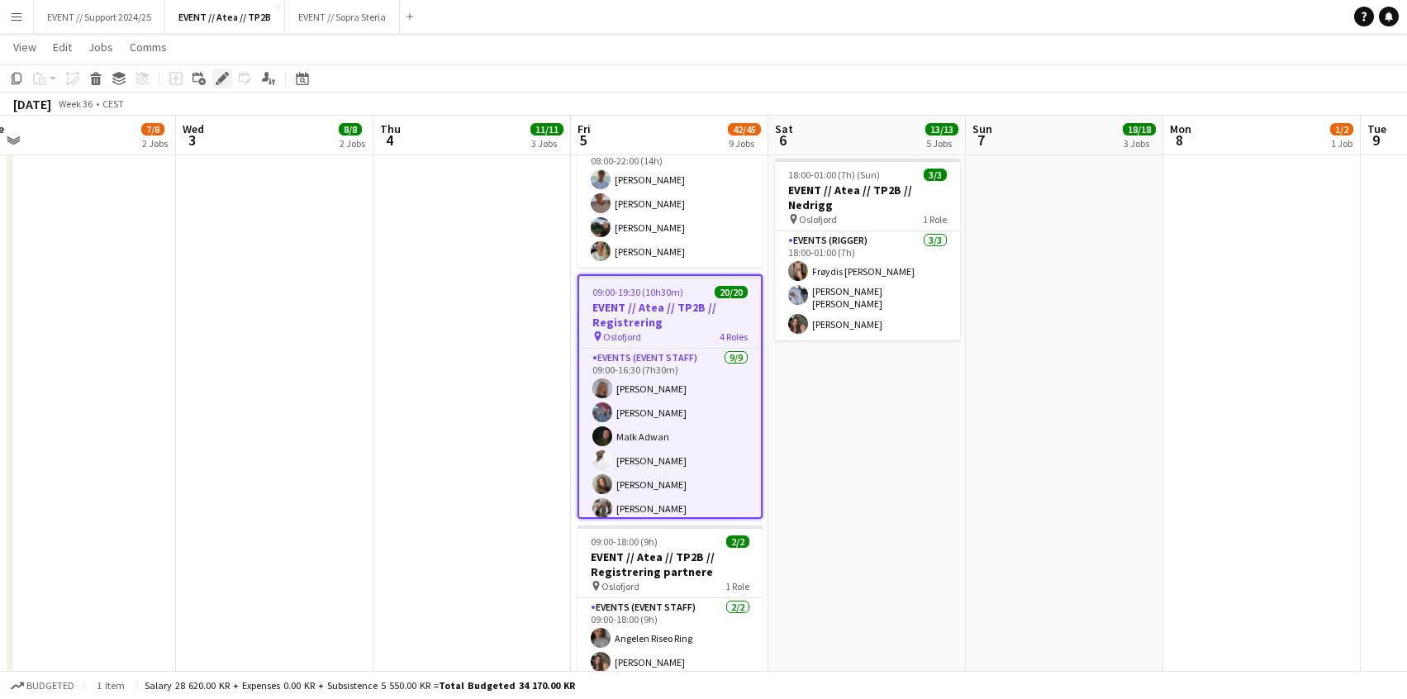
click at [223, 75] on icon at bounding box center [221, 78] width 9 height 9
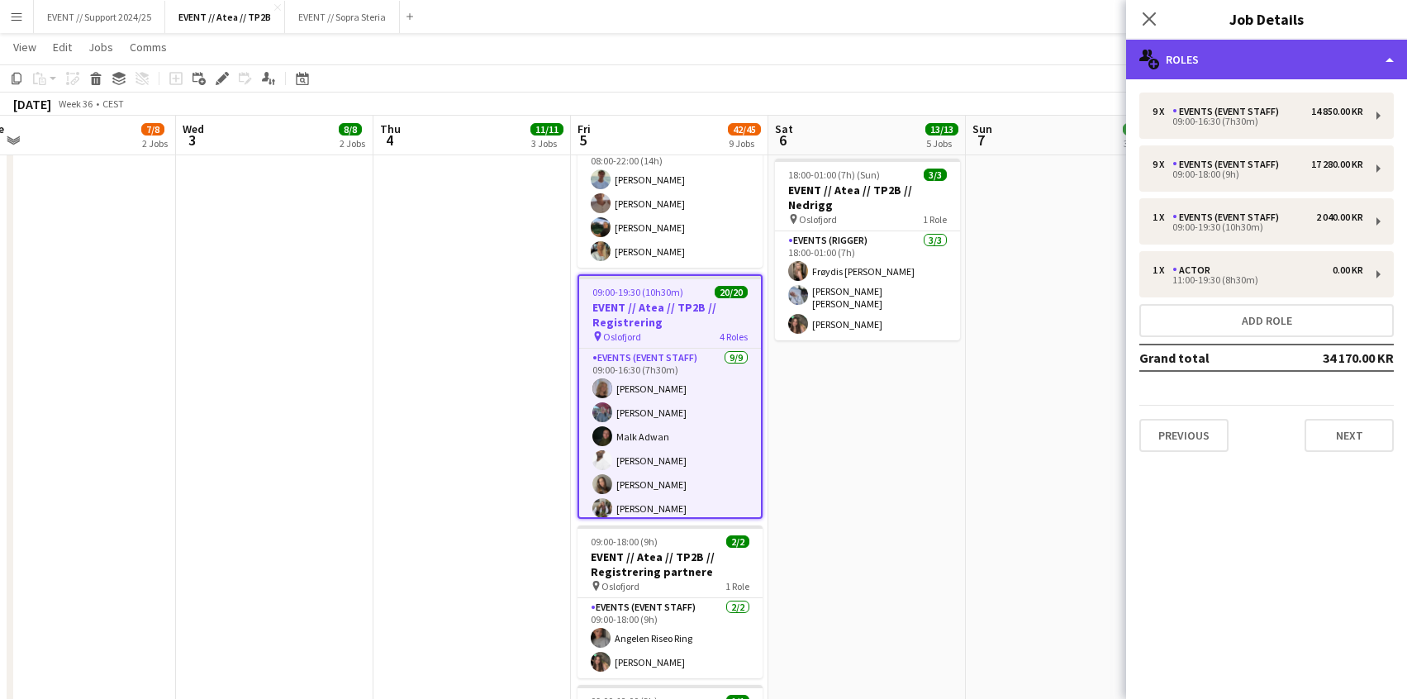
click at [1309, 54] on div "multiple-users-add Roles" at bounding box center [1266, 60] width 281 height 40
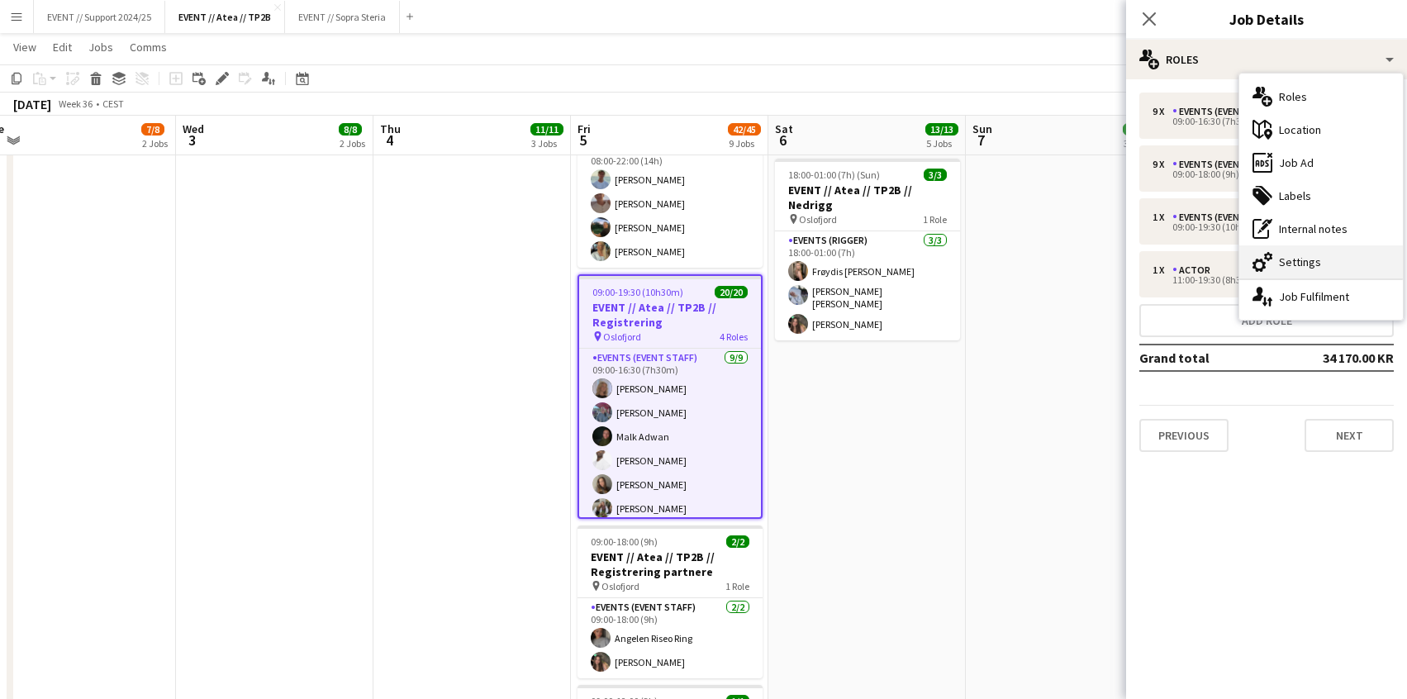
click at [1300, 259] on div "cog-double-3 Settings" at bounding box center [1321, 261] width 164 height 33
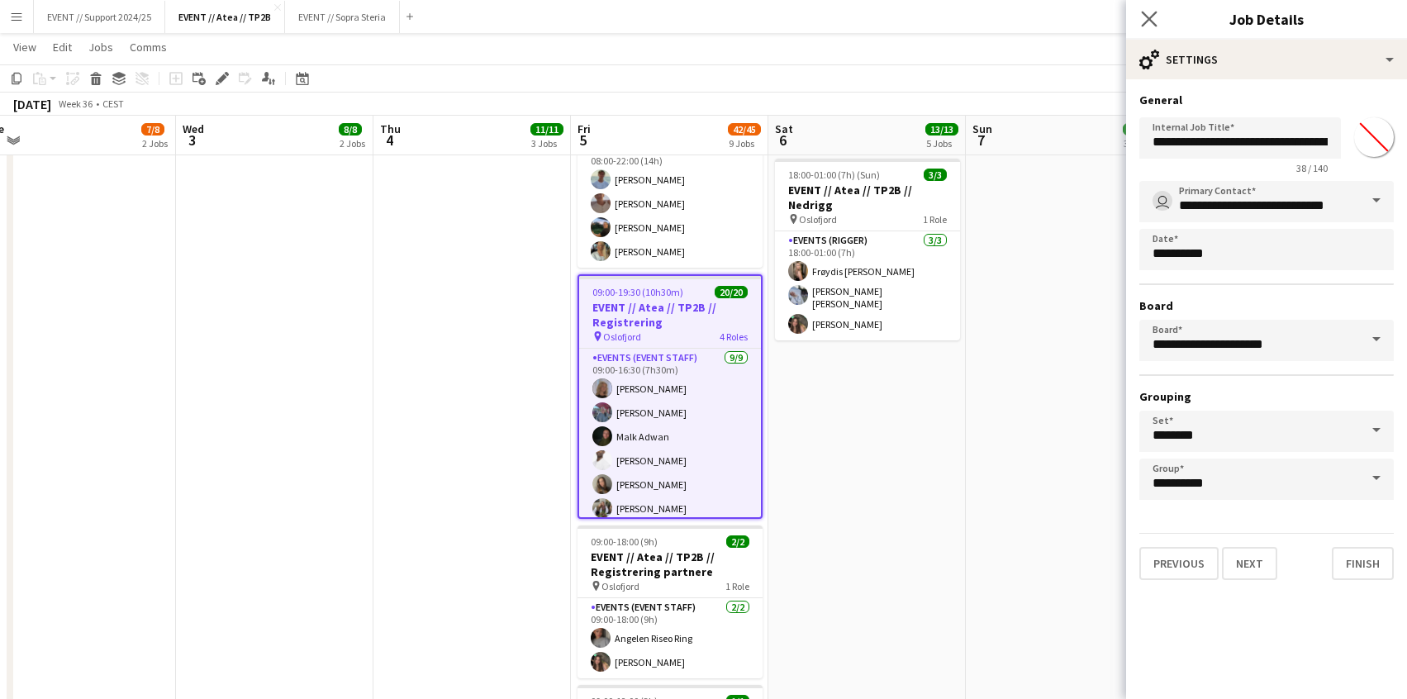
click at [1143, 18] on icon "Close pop-in" at bounding box center [1149, 19] width 16 height 16
